Goal: Navigation & Orientation: Go to known website

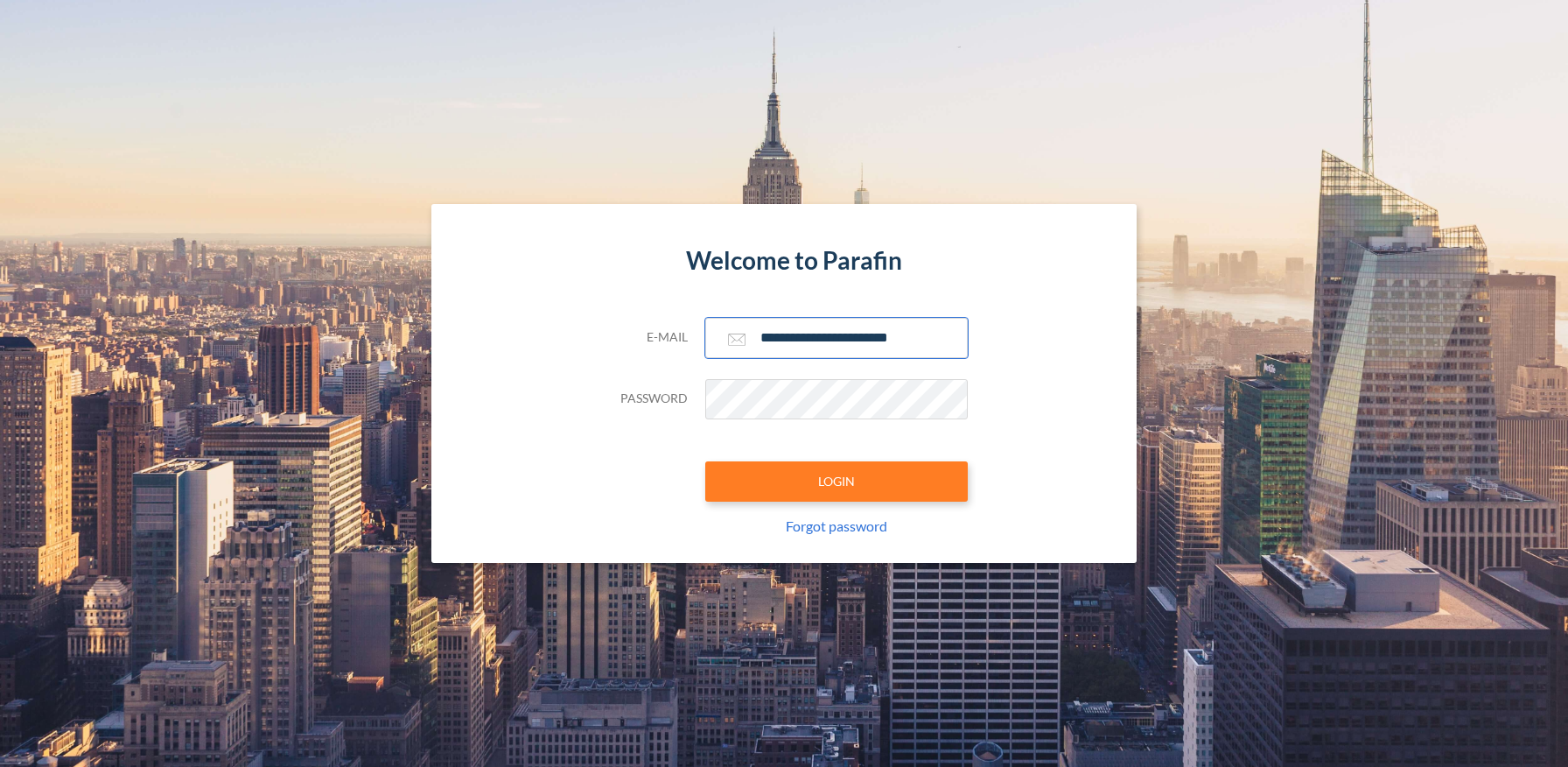
type input "**********"
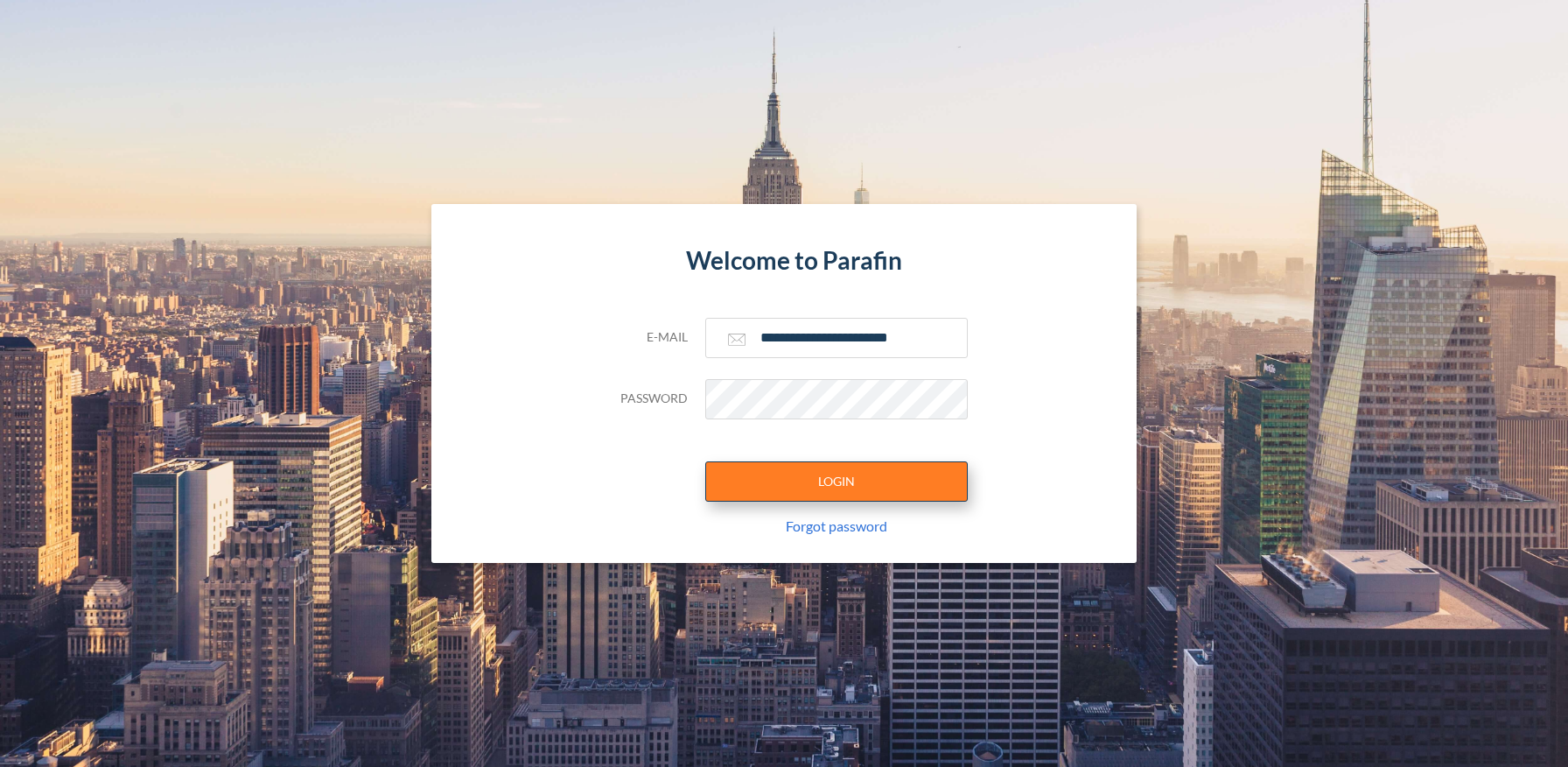
click at [836, 480] on button "LOGIN" at bounding box center [837, 481] width 263 height 40
